Goal: Book appointment/travel/reservation

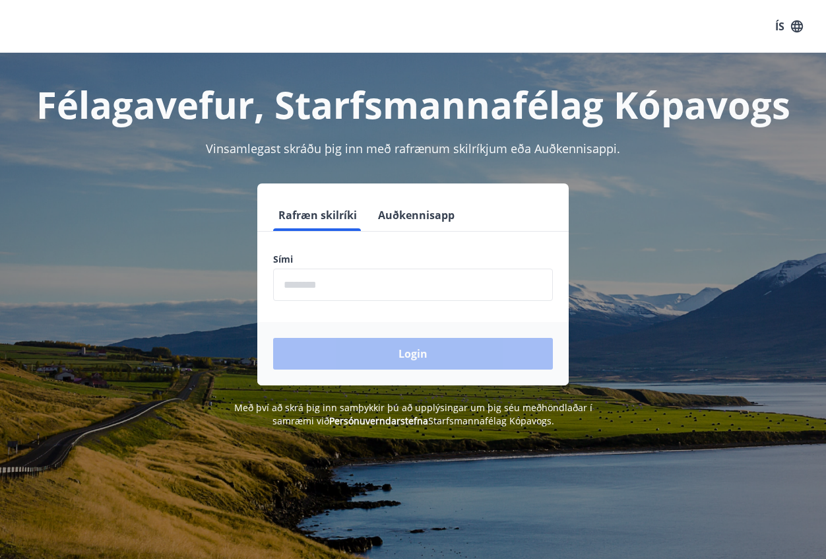
click at [311, 277] on input "phone" at bounding box center [413, 285] width 280 height 32
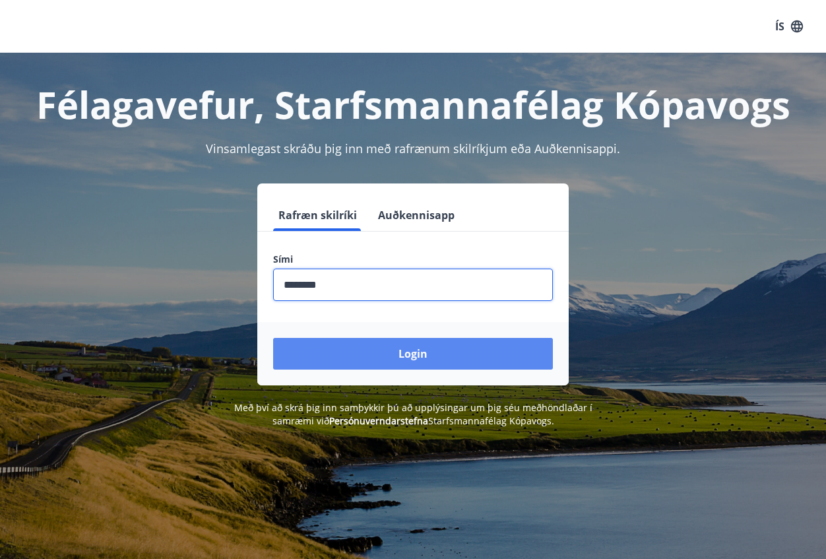
type input "********"
click at [416, 355] on button "Login" at bounding box center [413, 354] width 280 height 32
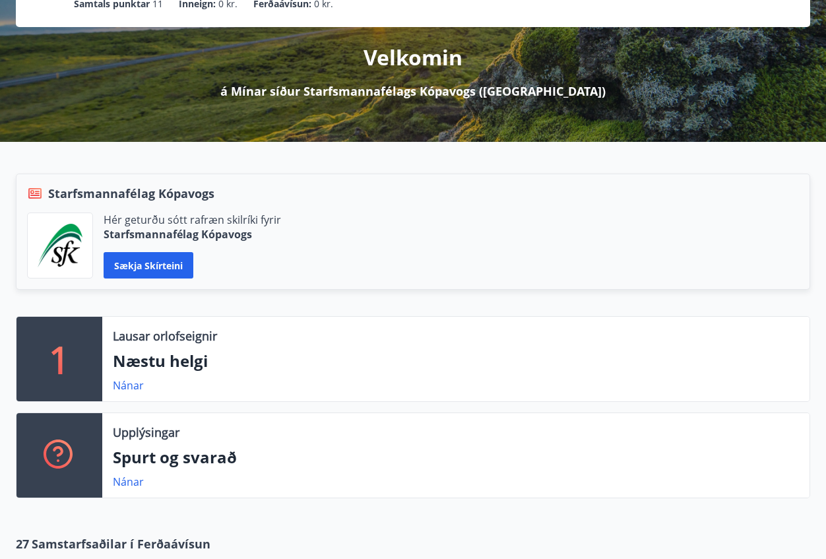
scroll to position [198, 0]
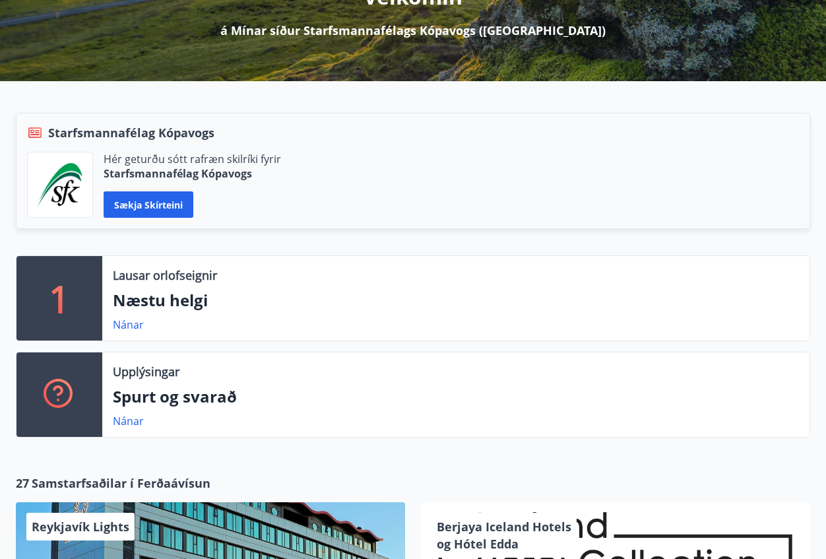
click at [70, 298] on p "1" at bounding box center [59, 298] width 21 height 50
click at [65, 304] on p "1" at bounding box center [59, 298] width 21 height 50
click at [123, 320] on link "Nánar" at bounding box center [128, 324] width 31 height 15
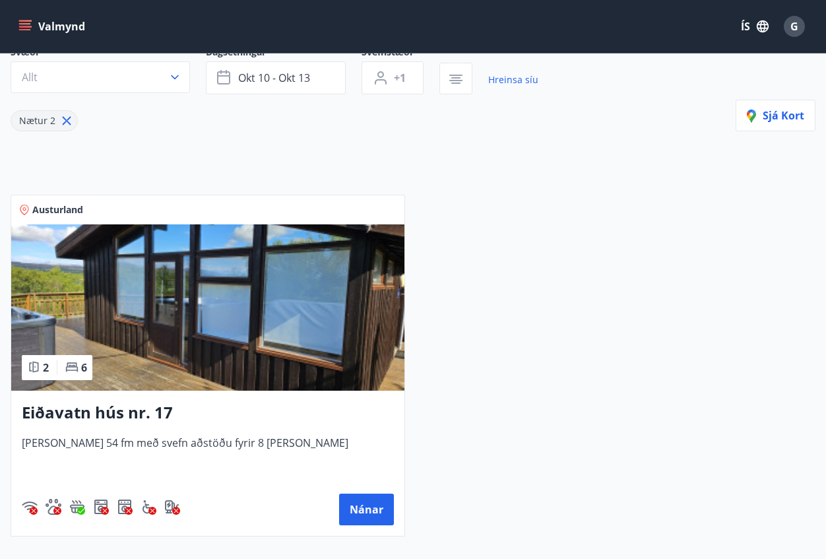
scroll to position [132, 0]
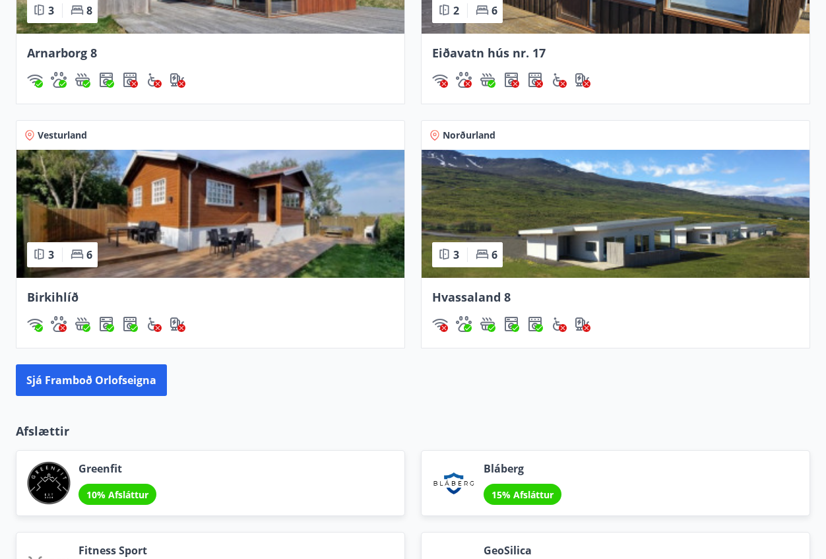
scroll to position [1056, 0]
